Goal: Transaction & Acquisition: Book appointment/travel/reservation

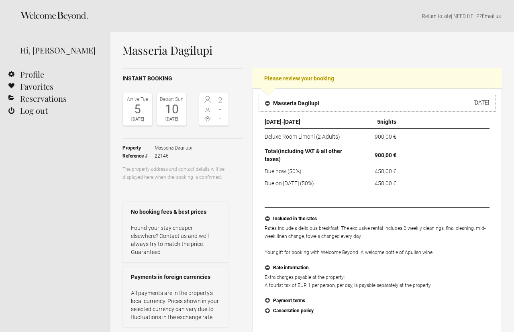
click at [267, 104] on h4 "Masseria Dagilupi" at bounding box center [292, 103] width 54 height 8
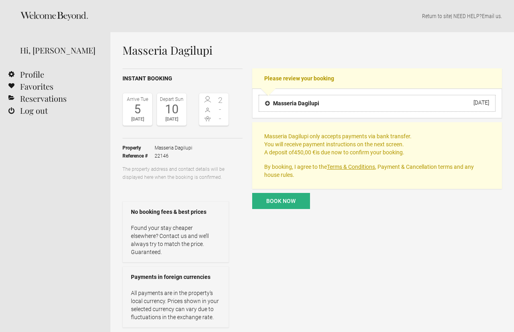
click at [267, 104] on h4 "Masseria Dagilupi" at bounding box center [292, 103] width 54 height 8
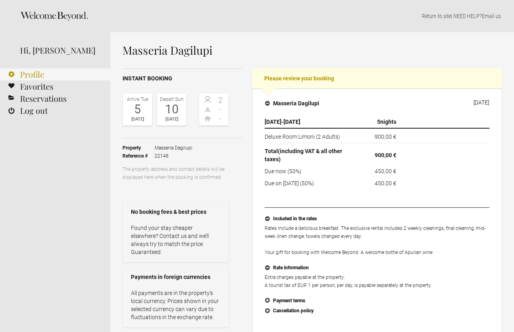
click at [35, 75] on link "Profile" at bounding box center [55, 74] width 110 height 12
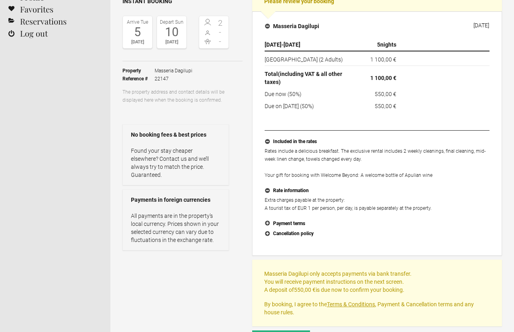
scroll to position [81, 0]
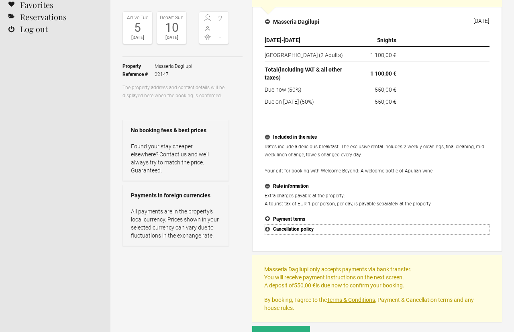
click at [269, 229] on button "Cancellation policy" at bounding box center [376, 229] width 225 height 10
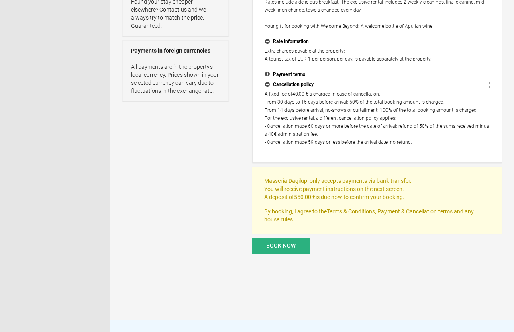
scroll to position [232, 0]
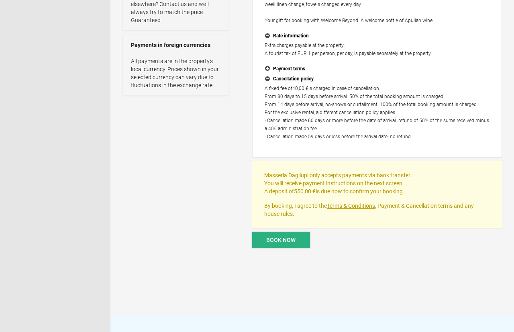
click at [287, 238] on span "Book now" at bounding box center [280, 239] width 29 height 6
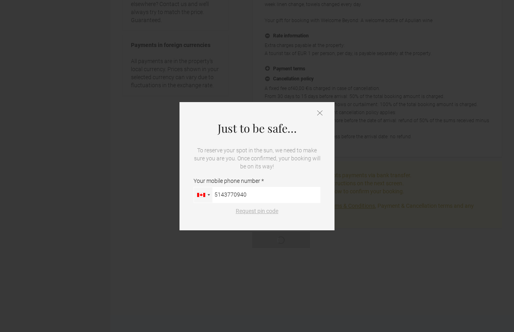
click at [261, 215] on div "Request pin code" at bounding box center [256, 215] width 127 height 16
click at [224, 194] on input "5143770940" at bounding box center [256, 195] width 127 height 16
type input "514-377-0940"
click at [272, 212] on button "Request pin code" at bounding box center [257, 211] width 52 height 8
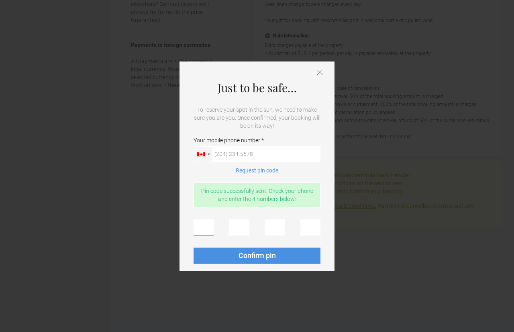
click at [201, 229] on input "text" at bounding box center [203, 227] width 20 height 16
type input "1"
type input "2"
type input "6"
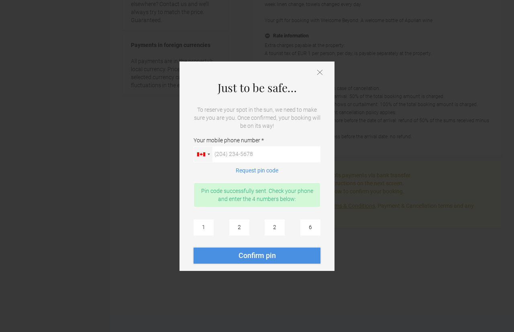
click at [250, 255] on span "Confirm pin" at bounding box center [256, 255] width 37 height 8
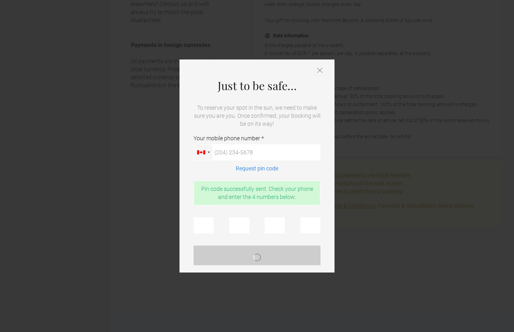
scroll to position [0, 0]
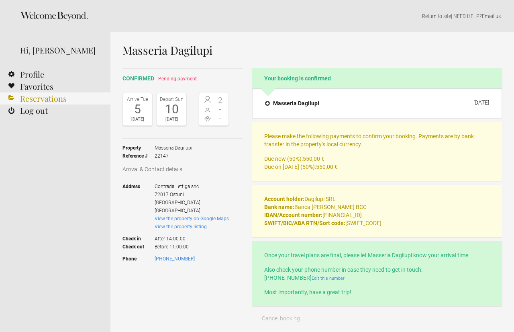
click at [44, 99] on link "Reservations" at bounding box center [55, 98] width 110 height 12
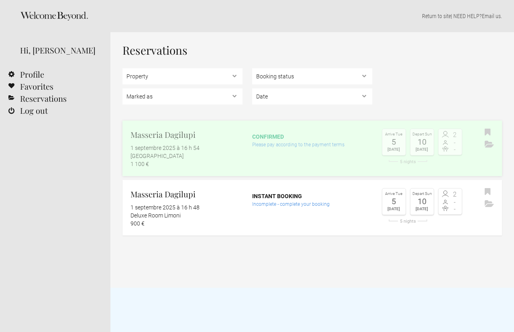
click at [271, 142] on div "Please pay according to the payment terms" at bounding box center [312, 144] width 120 height 8
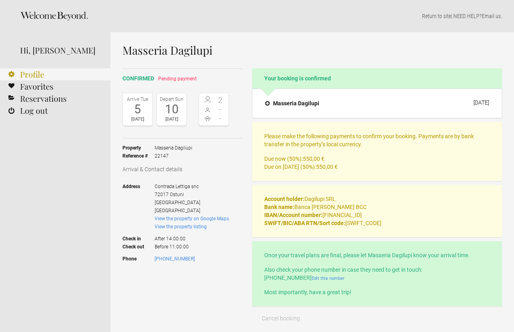
click at [29, 74] on link "Profile" at bounding box center [55, 74] width 110 height 12
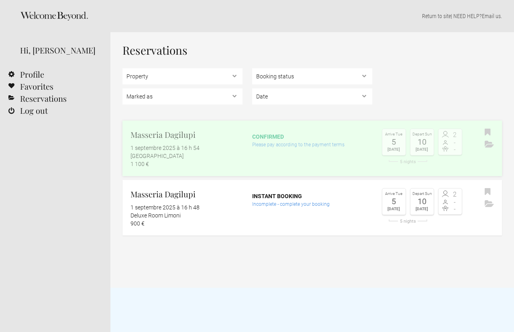
click at [275, 137] on div "confirmed" at bounding box center [312, 136] width 120 height 8
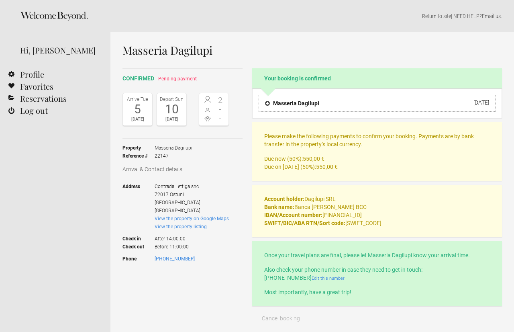
click at [269, 104] on h4 "Masseria Dagilupi" at bounding box center [292, 103] width 54 height 8
